Goal: Transaction & Acquisition: Purchase product/service

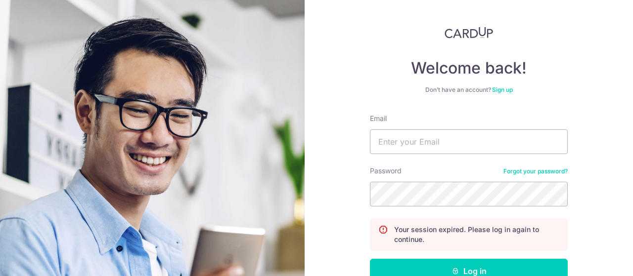
scroll to position [106, 0]
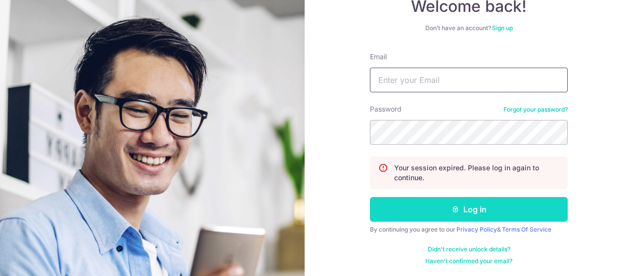
type input "[EMAIL_ADDRESS][DOMAIN_NAME]"
click at [480, 207] on button "Log in" at bounding box center [469, 209] width 198 height 25
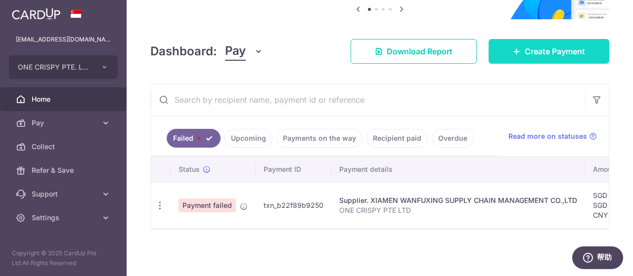
click at [529, 49] on span "Create Payment" at bounding box center [554, 51] width 60 height 12
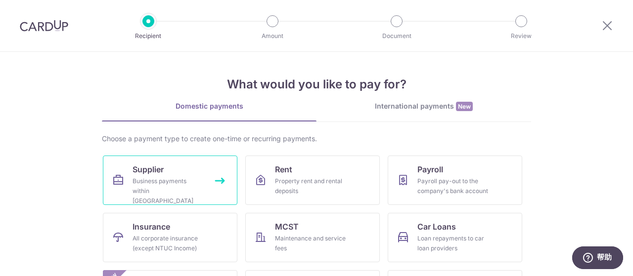
click at [155, 183] on div "Business payments within Singapore" at bounding box center [167, 191] width 71 height 30
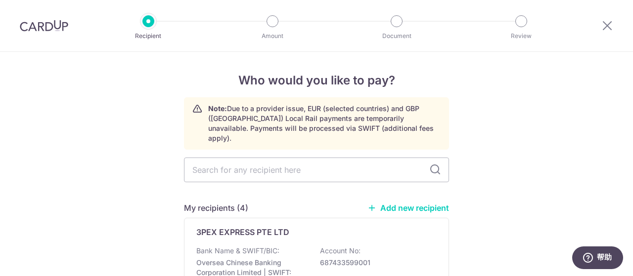
click at [606, 25] on icon at bounding box center [607, 25] width 12 height 12
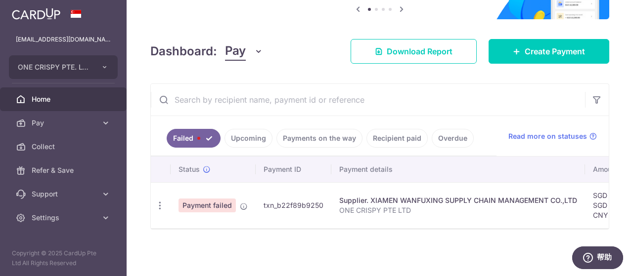
scroll to position [98, 0]
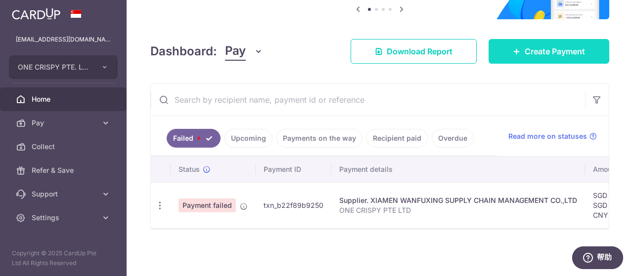
click at [544, 47] on span "Create Payment" at bounding box center [554, 51] width 60 height 12
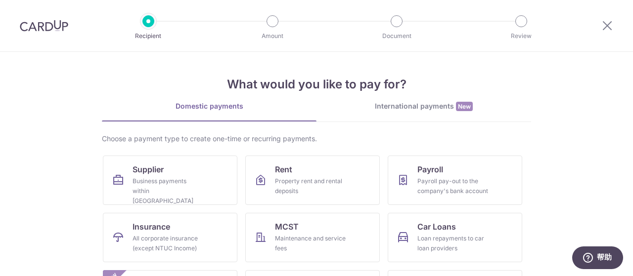
click at [415, 107] on div "International payments New" at bounding box center [423, 106] width 215 height 10
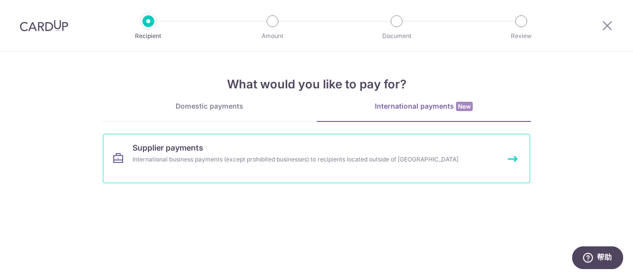
click at [215, 159] on div "International business payments (except prohibited businesses) to recipients lo…" at bounding box center [303, 160] width 342 height 10
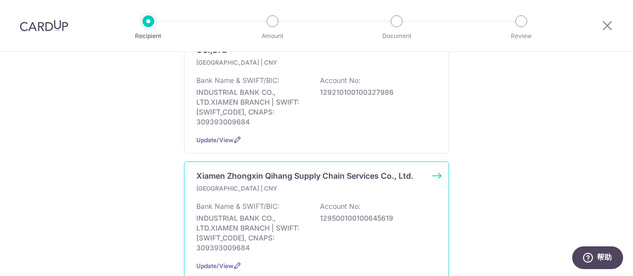
scroll to position [198, 0]
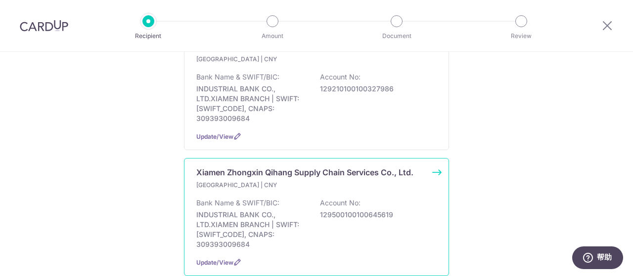
click at [302, 180] on p "China | CNY" at bounding box center [254, 185] width 117 height 10
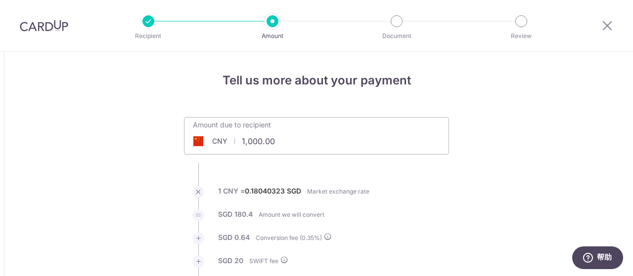
click at [280, 133] on input "1,000.00" at bounding box center [260, 141] width 153 height 23
type input "1"
type input "89,289.00"
type input "16,184.57"
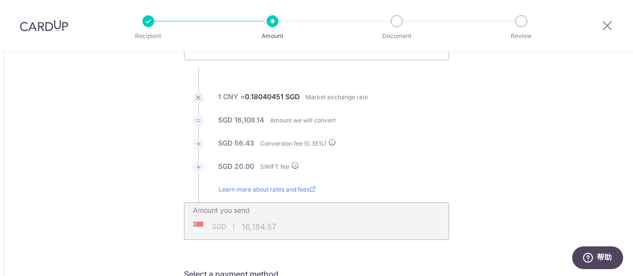
scroll to position [99, 0]
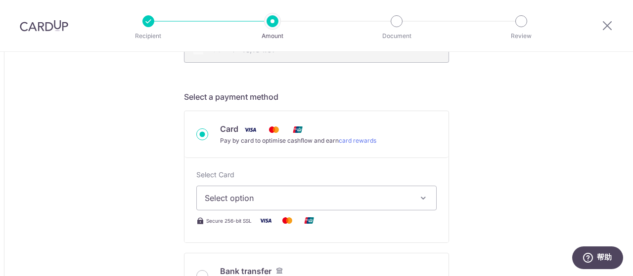
scroll to position [297, 0]
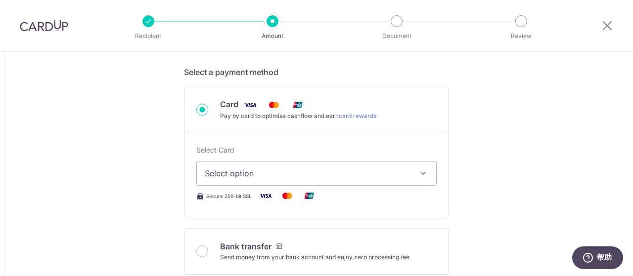
click at [432, 179] on button "Select option" at bounding box center [316, 173] width 240 height 25
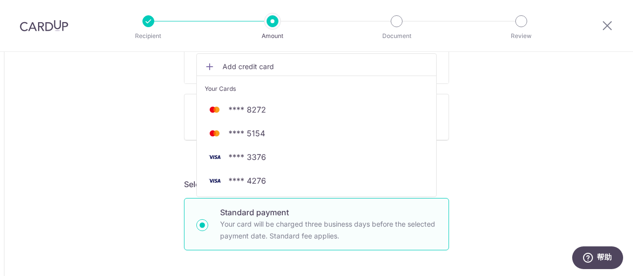
scroll to position [445, 0]
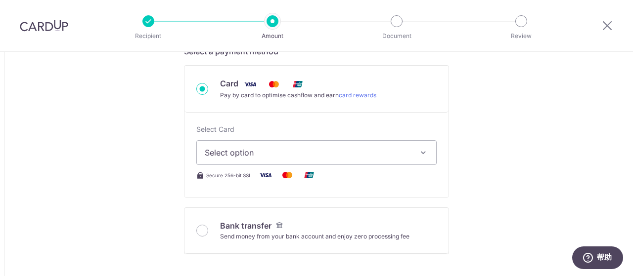
scroll to position [297, 0]
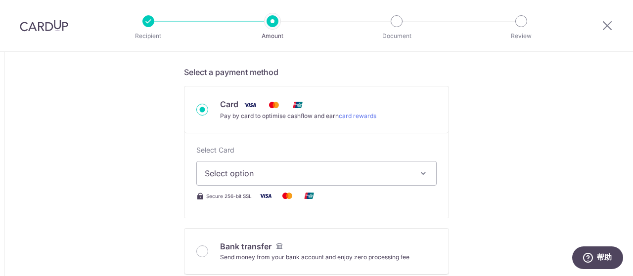
click at [412, 170] on button "Select option" at bounding box center [316, 173] width 240 height 25
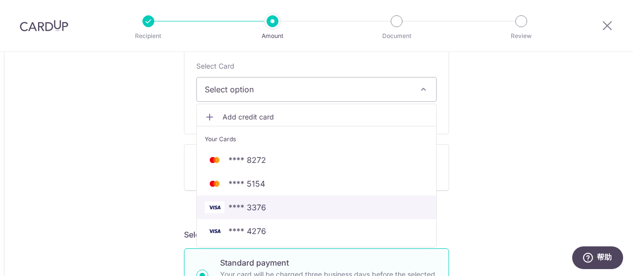
scroll to position [395, 0]
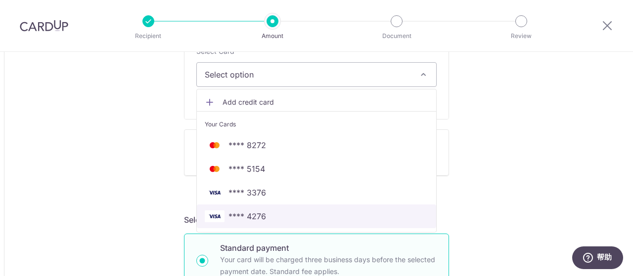
click at [271, 217] on span "**** 4276" at bounding box center [316, 217] width 223 height 12
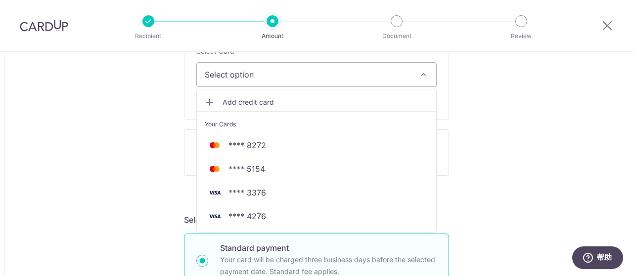
type input "89,289.00"
type input "16,184.92"
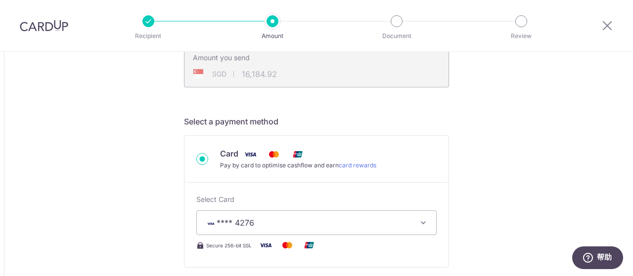
scroll to position [148, 0]
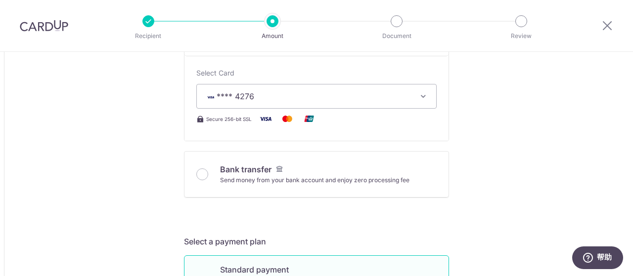
scroll to position [395, 0]
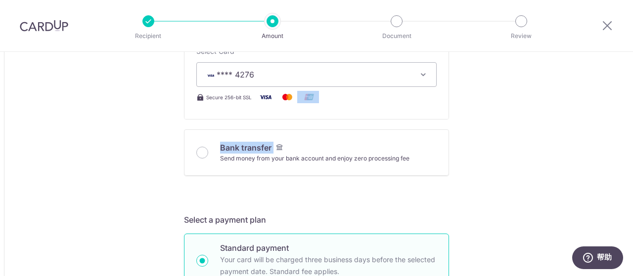
drag, startPoint x: 513, startPoint y: 114, endPoint x: 513, endPoint y: 130, distance: 16.8
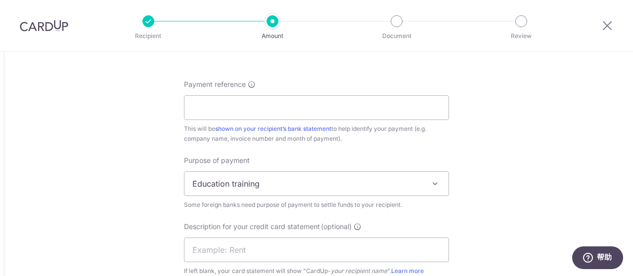
scroll to position [890, 0]
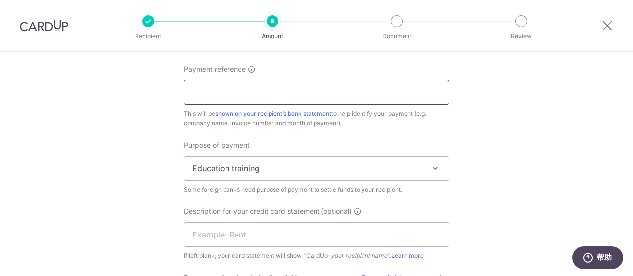
click at [330, 93] on input "Payment reference" at bounding box center [316, 92] width 265 height 25
type input "ONE CRISPY PTE LTD"
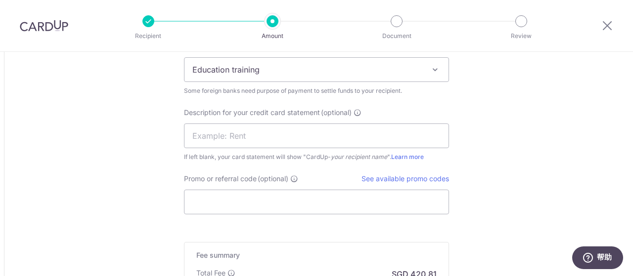
scroll to position [939, 0]
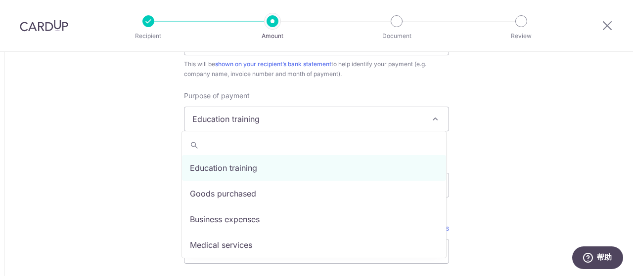
click at [430, 117] on span at bounding box center [435, 119] width 12 height 12
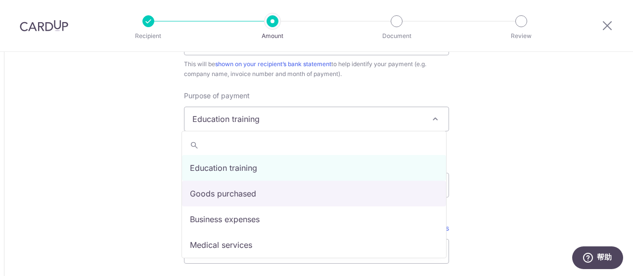
select select "Goods purchased"
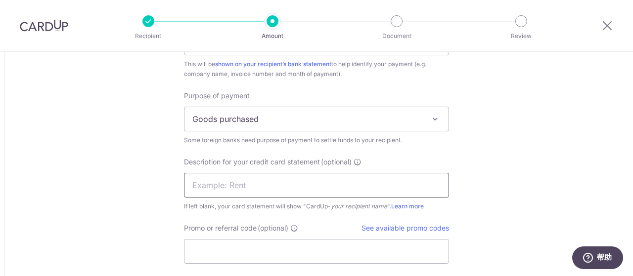
click at [243, 186] on input "text" at bounding box center [316, 185] width 265 height 25
click at [248, 181] on input "text" at bounding box center [316, 185] width 265 height 25
click at [436, 116] on span at bounding box center [435, 119] width 12 height 12
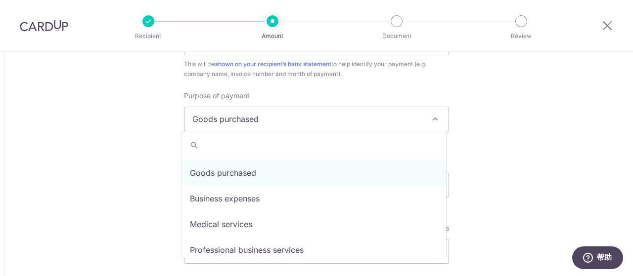
scroll to position [0, 0]
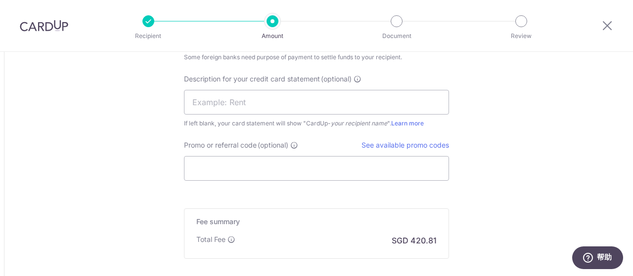
scroll to position [1038, 0]
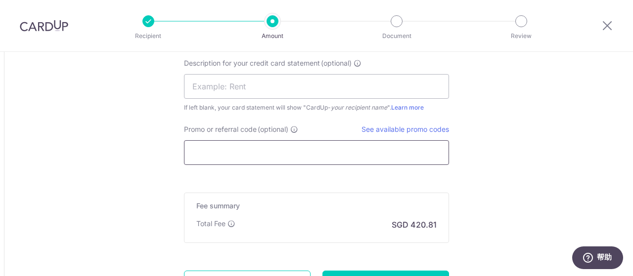
click at [267, 150] on input "Promo or referral code (optional)" at bounding box center [316, 152] width 265 height 25
click at [220, 151] on input "Promo or referral code (optional)" at bounding box center [316, 152] width 265 height 25
paste input "OC170"
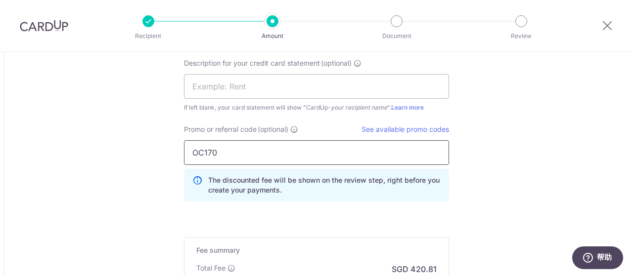
type input "OC170"
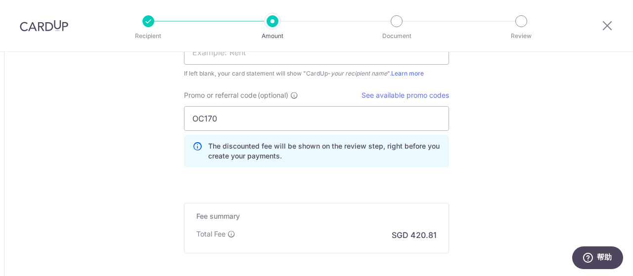
scroll to position [1087, 0]
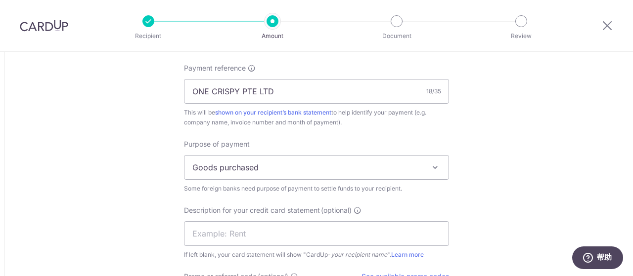
scroll to position [840, 0]
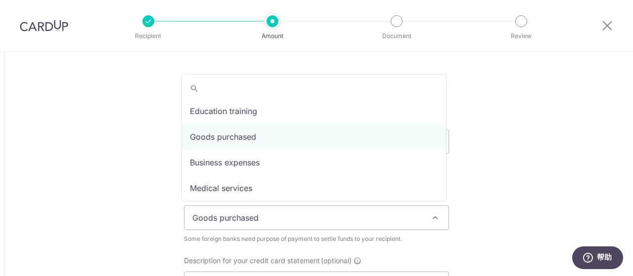
click at [299, 212] on span "Goods purchased" at bounding box center [316, 218] width 264 height 24
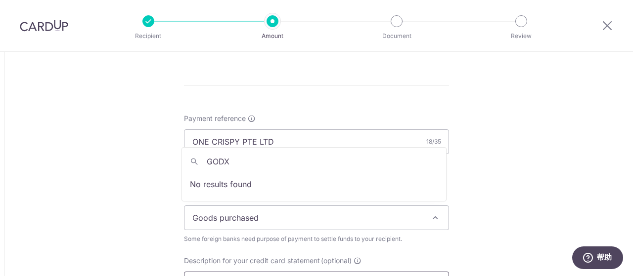
type input "GODX"
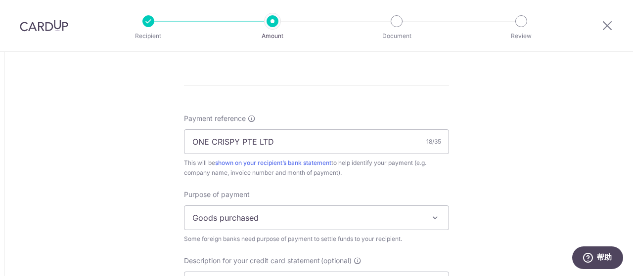
drag, startPoint x: 519, startPoint y: 121, endPoint x: 510, endPoint y: 124, distance: 9.8
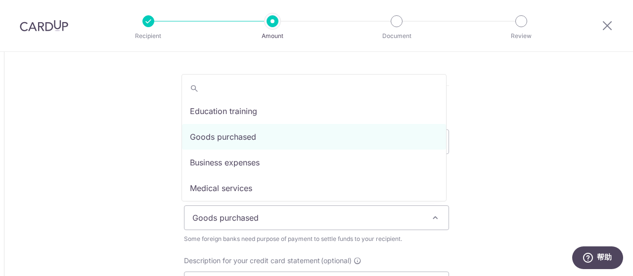
click at [259, 213] on span "Goods purchased" at bounding box center [316, 218] width 264 height 24
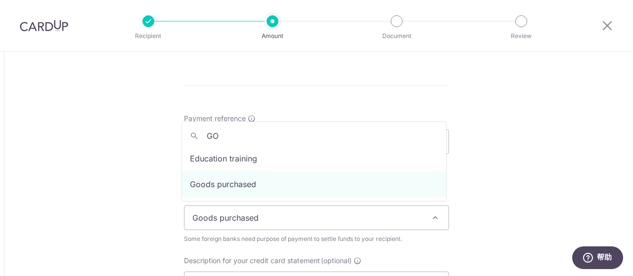
type input "G"
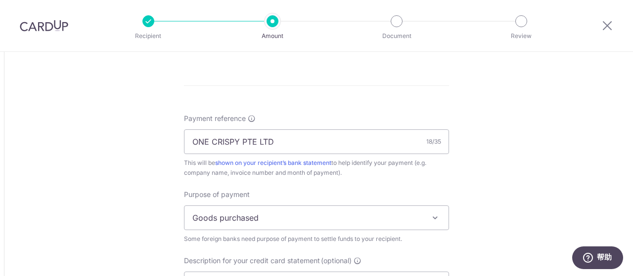
drag, startPoint x: 473, startPoint y: 149, endPoint x: 468, endPoint y: 148, distance: 5.5
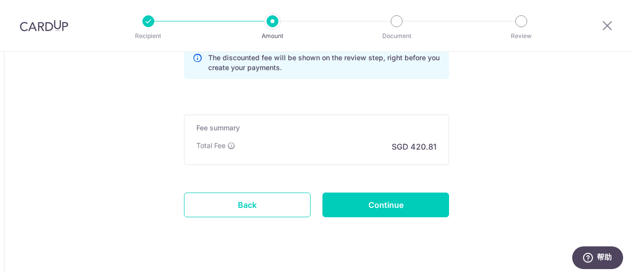
scroll to position [1172, 0]
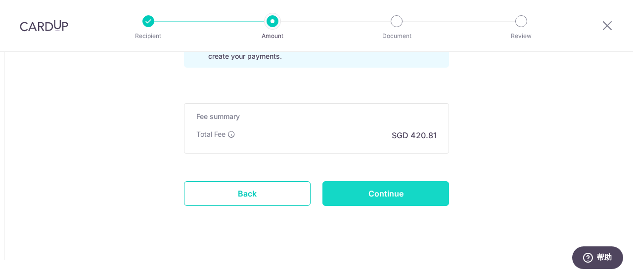
click at [398, 190] on input "Continue" at bounding box center [385, 193] width 127 height 25
type input "Create Schedule"
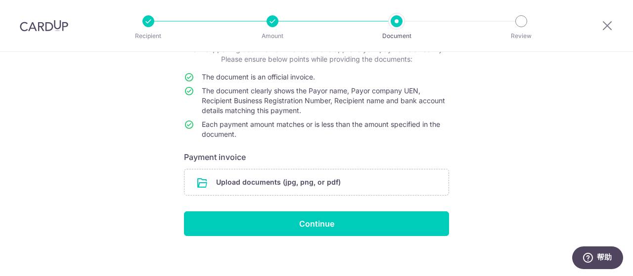
scroll to position [78, 0]
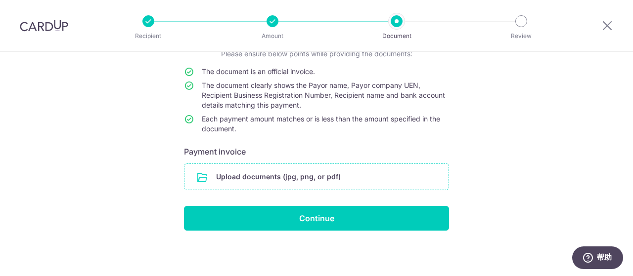
click at [286, 177] on input "file" at bounding box center [316, 177] width 264 height 26
click at [292, 177] on input "file" at bounding box center [316, 177] width 264 height 26
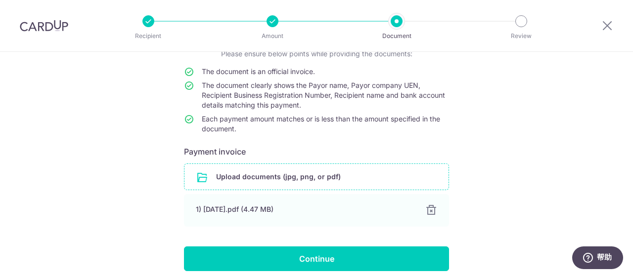
scroll to position [119, 0]
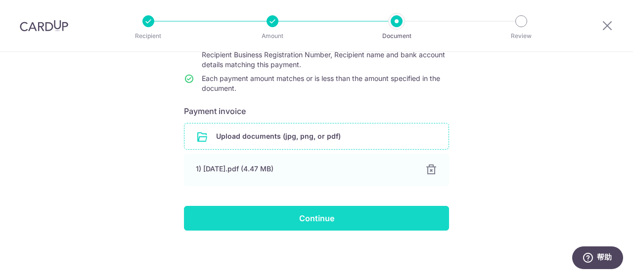
click at [328, 221] on input "Continue" at bounding box center [316, 218] width 265 height 25
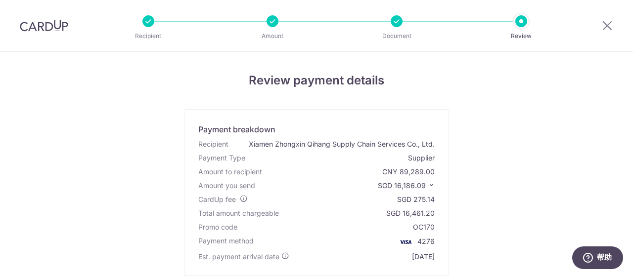
scroll to position [49, 0]
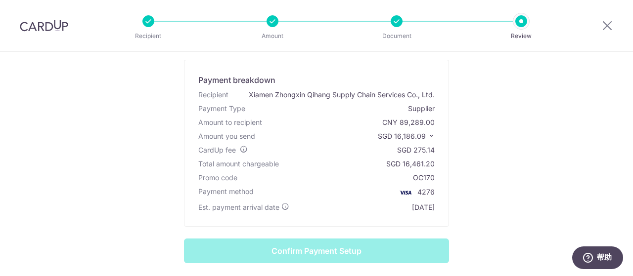
click at [501, 150] on div "Review payment details Payment breakdown Recipient Xiamen Zhongxin Qihang Suppl…" at bounding box center [316, 195] width 578 height 347
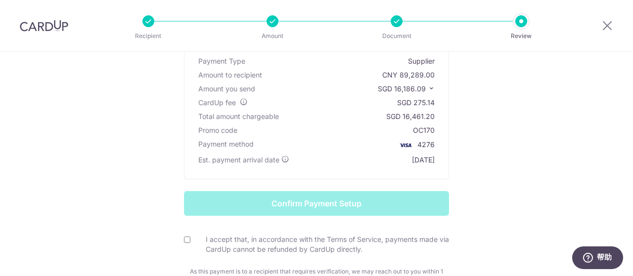
scroll to position [148, 0]
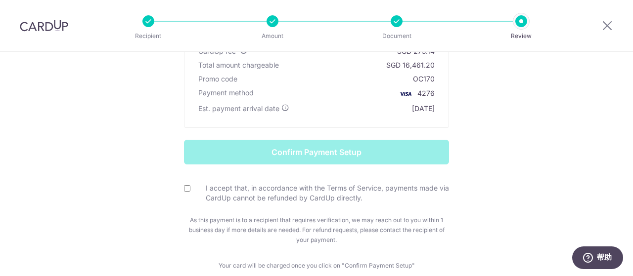
click at [186, 189] on input "I accept that, in accordance with the Terms of Service, payments made via CardU…" at bounding box center [187, 188] width 6 height 6
checkbox input "true"
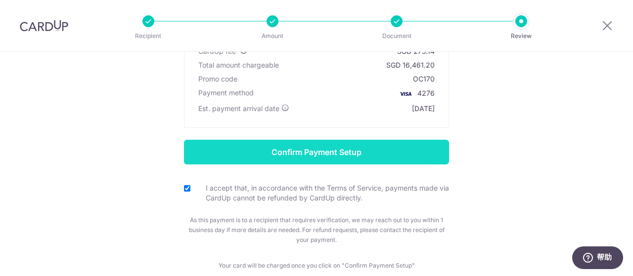
click at [295, 150] on input "Confirm Payment Setup" at bounding box center [316, 152] width 265 height 25
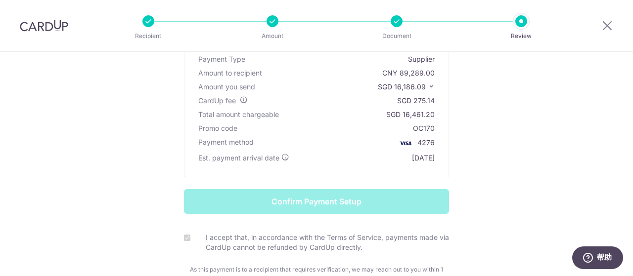
scroll to position [49, 0]
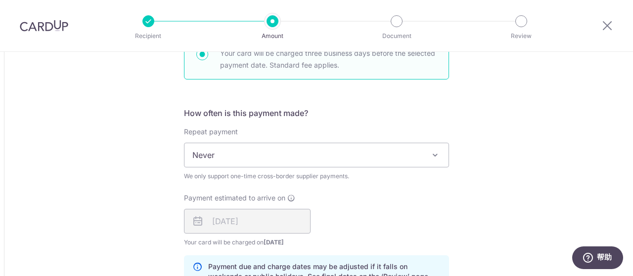
scroll to position [692, 0]
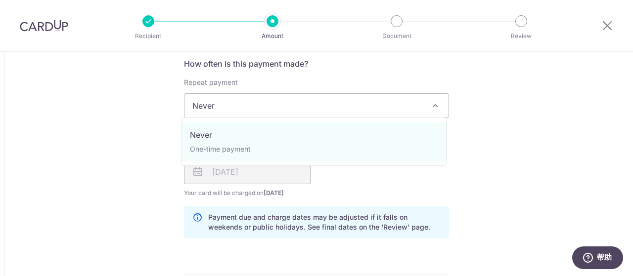
click at [395, 94] on span "Never" at bounding box center [316, 106] width 264 height 24
click at [395, 100] on span "Never" at bounding box center [316, 106] width 264 height 24
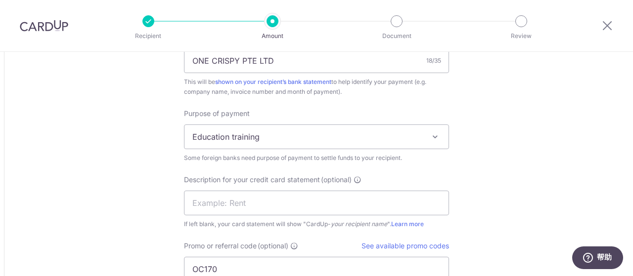
scroll to position [989, 0]
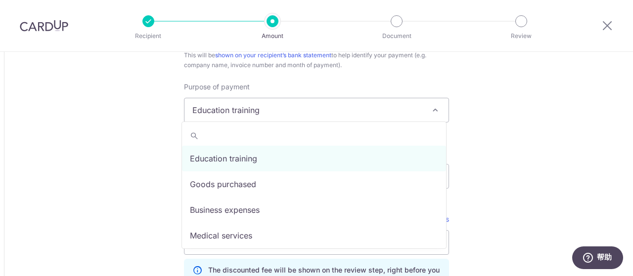
click at [313, 108] on span "Education training" at bounding box center [316, 110] width 264 height 24
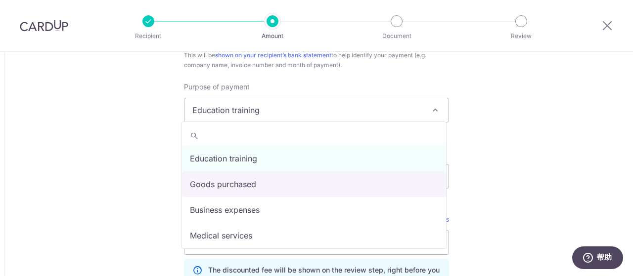
select select "Goods purchased"
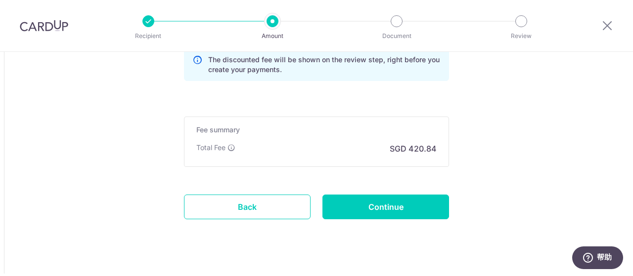
scroll to position [1212, 0]
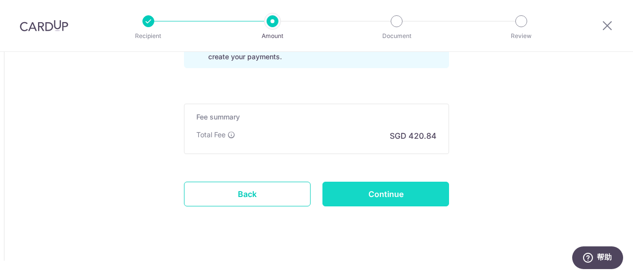
click at [399, 192] on input "Continue" at bounding box center [385, 194] width 127 height 25
type input "Update Schedule"
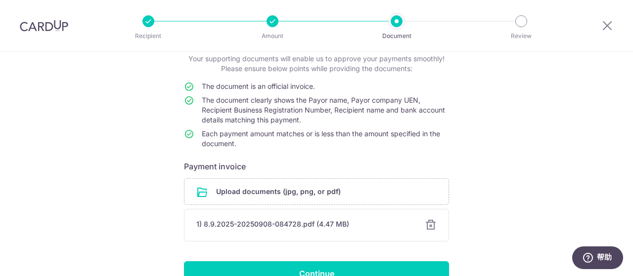
scroll to position [99, 0]
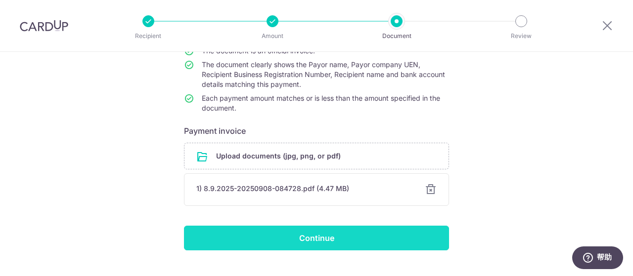
click at [309, 235] on input "Continue" at bounding box center [316, 238] width 265 height 25
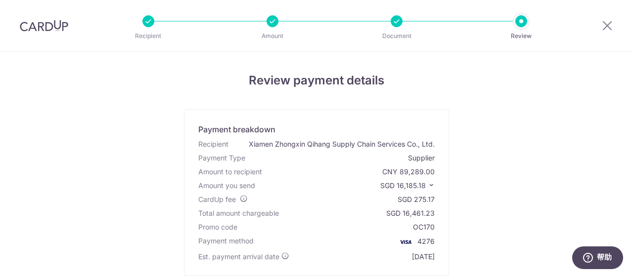
scroll to position [49, 0]
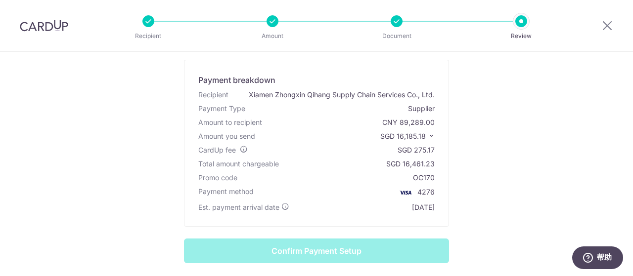
click at [484, 162] on div "Review payment details Payment breakdown Recipient Xiamen Zhongxin Qihang Suppl…" at bounding box center [316, 195] width 578 height 347
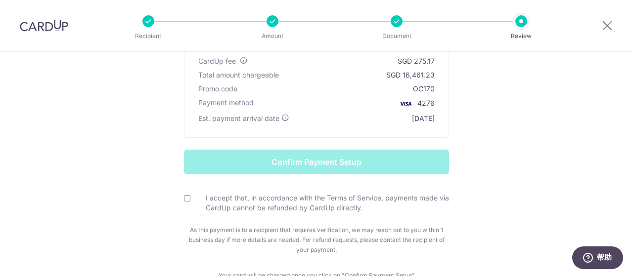
scroll to position [148, 0]
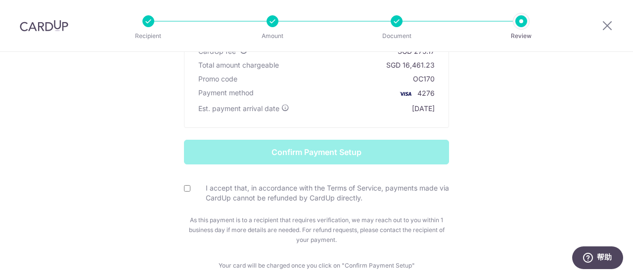
click at [187, 185] on input "I accept that, in accordance with the Terms of Service, payments made via CardU…" at bounding box center [187, 188] width 6 height 6
checkbox input "true"
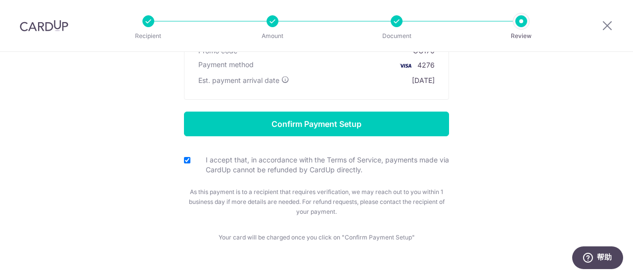
scroll to position [198, 0]
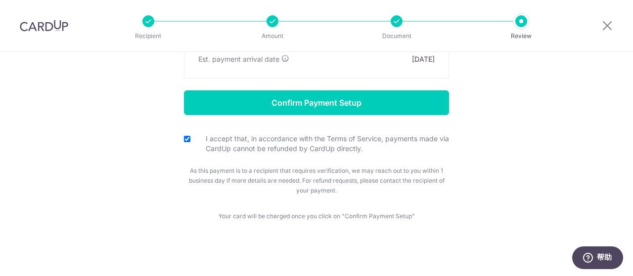
click at [517, 114] on form "Confirm Payment Setup I accept that, in accordance with the Terms of Service, p…" at bounding box center [316, 142] width 578 height 105
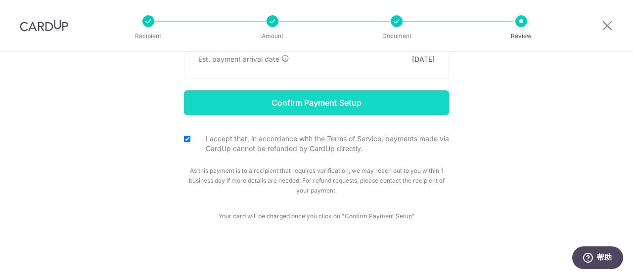
click at [351, 104] on input "Confirm Payment Setup" at bounding box center [316, 102] width 265 height 25
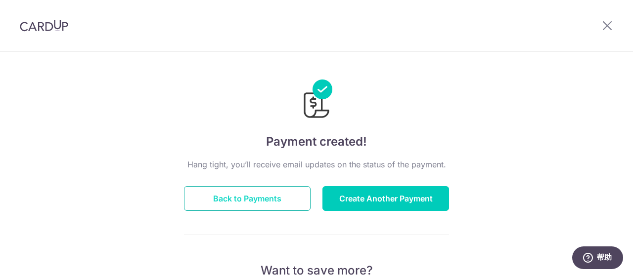
click at [288, 201] on button "Back to Payments" at bounding box center [247, 198] width 127 height 25
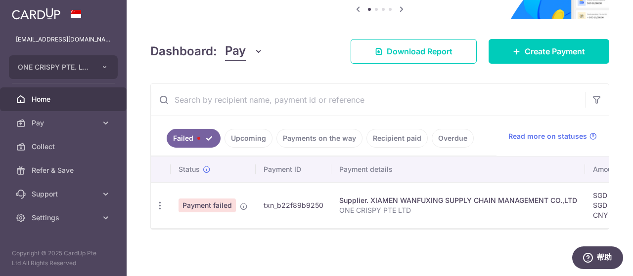
click at [339, 136] on link "Payments on the way" at bounding box center [319, 138] width 86 height 19
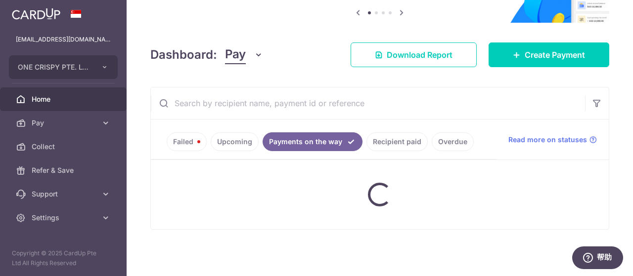
scroll to position [110, 0]
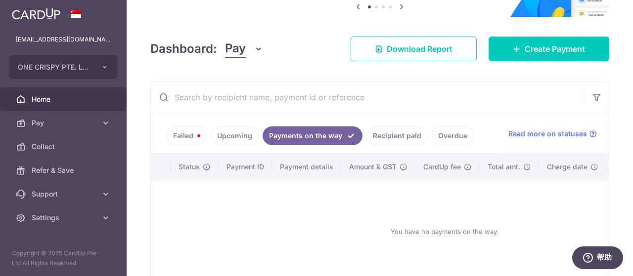
click at [235, 132] on link "Upcoming" at bounding box center [235, 136] width 48 height 19
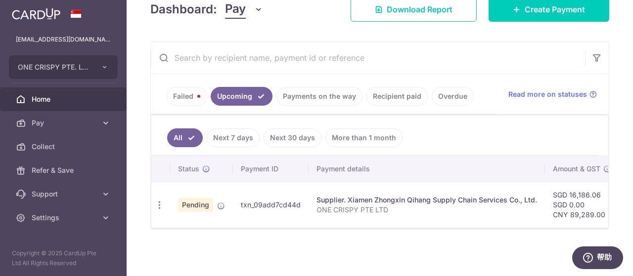
scroll to position [0, 0]
